Goal: Information Seeking & Learning: Learn about a topic

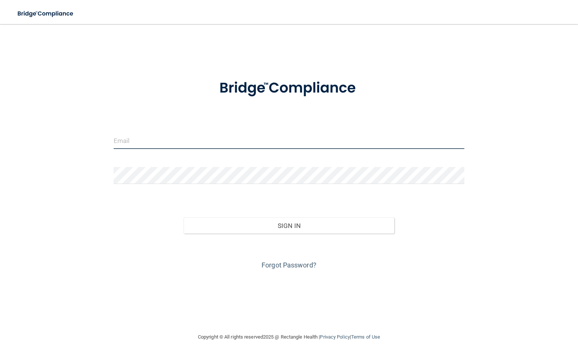
click at [270, 132] on input "email" at bounding box center [289, 140] width 351 height 17
type input "theofficialshelbylynn@gmail.com"
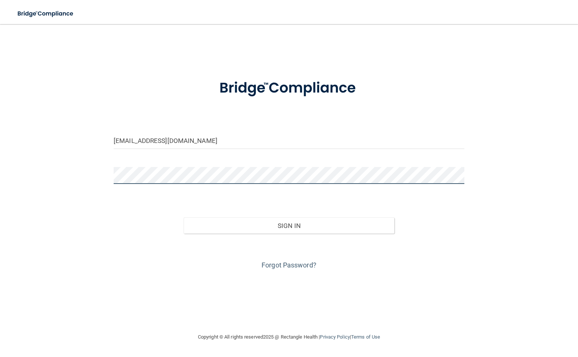
click at [184, 217] on button "Sign In" at bounding box center [289, 225] width 210 height 17
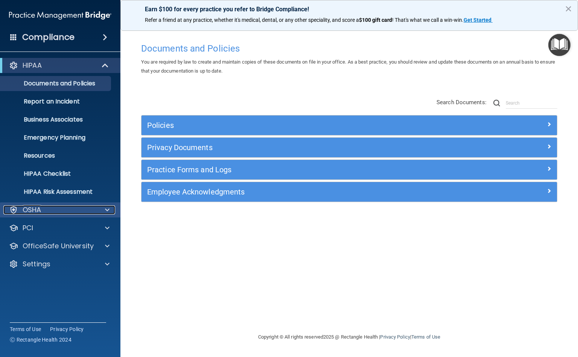
click at [102, 207] on div at bounding box center [106, 209] width 19 height 9
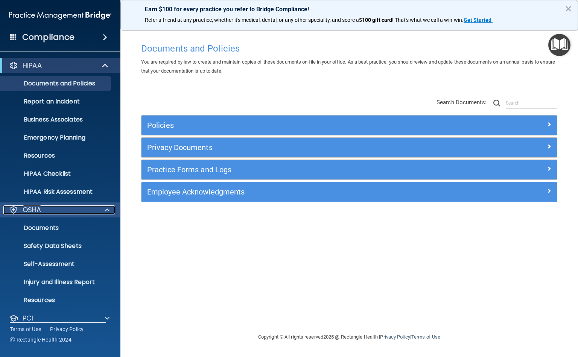
click at [106, 210] on span at bounding box center [107, 209] width 5 height 9
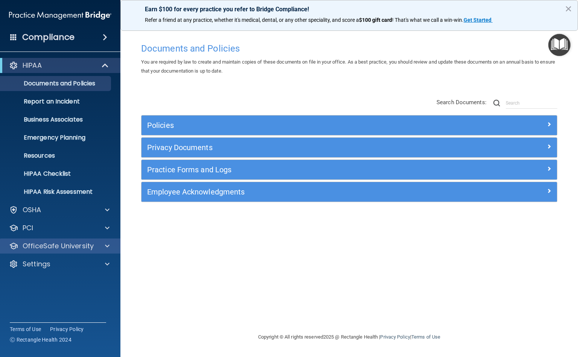
click at [110, 239] on div "OfficeSafe University" at bounding box center [60, 246] width 121 height 15
click at [105, 244] on span at bounding box center [107, 246] width 5 height 9
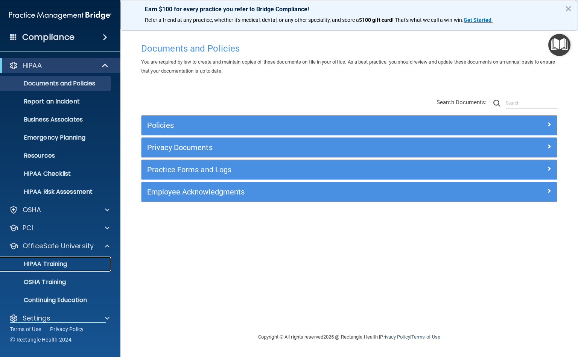
click at [82, 267] on div "HIPAA Training" at bounding box center [56, 264] width 103 height 8
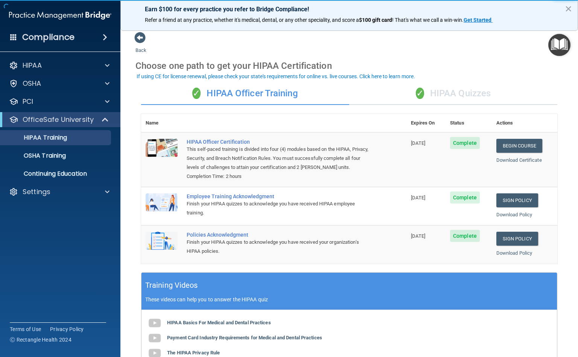
click at [439, 96] on div "✓ HIPAA Quizzes" at bounding box center [453, 93] width 208 height 23
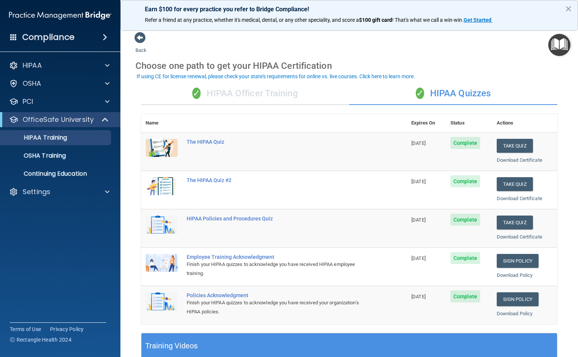
click at [250, 92] on div "✓ HIPAA Officer Training" at bounding box center [245, 93] width 208 height 23
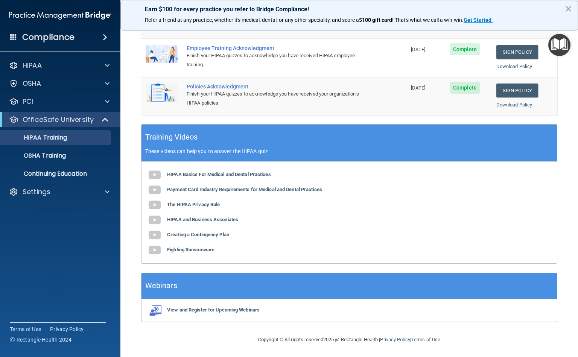
scroll to position [159, 0]
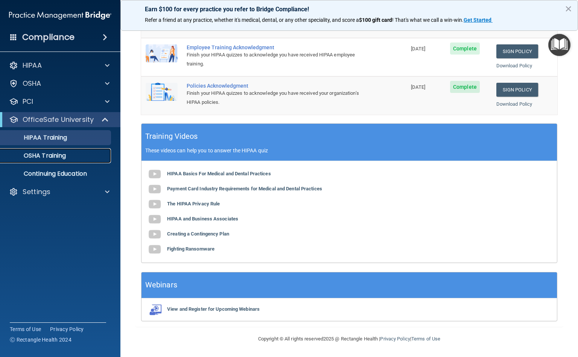
click at [41, 155] on p "OSHA Training" at bounding box center [35, 156] width 61 height 8
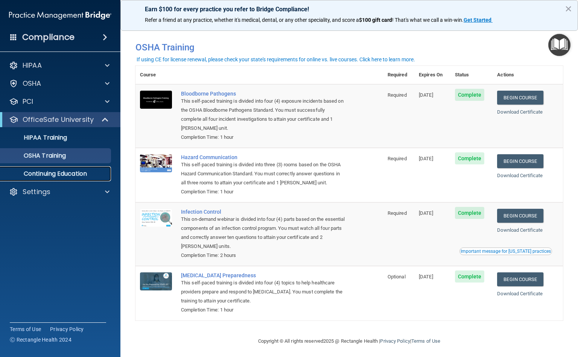
click at [36, 168] on link "Continuing Education" at bounding box center [51, 173] width 119 height 15
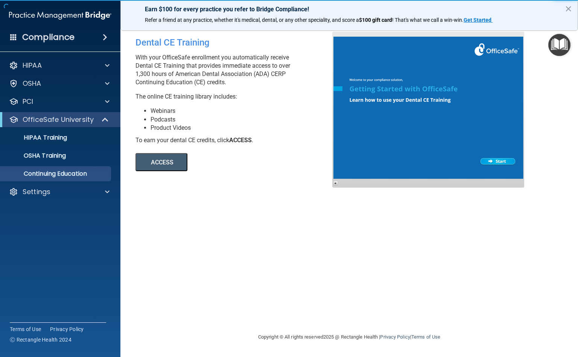
click at [175, 157] on button "ACCESS" at bounding box center [161, 162] width 52 height 18
